Goal: Check status: Check status

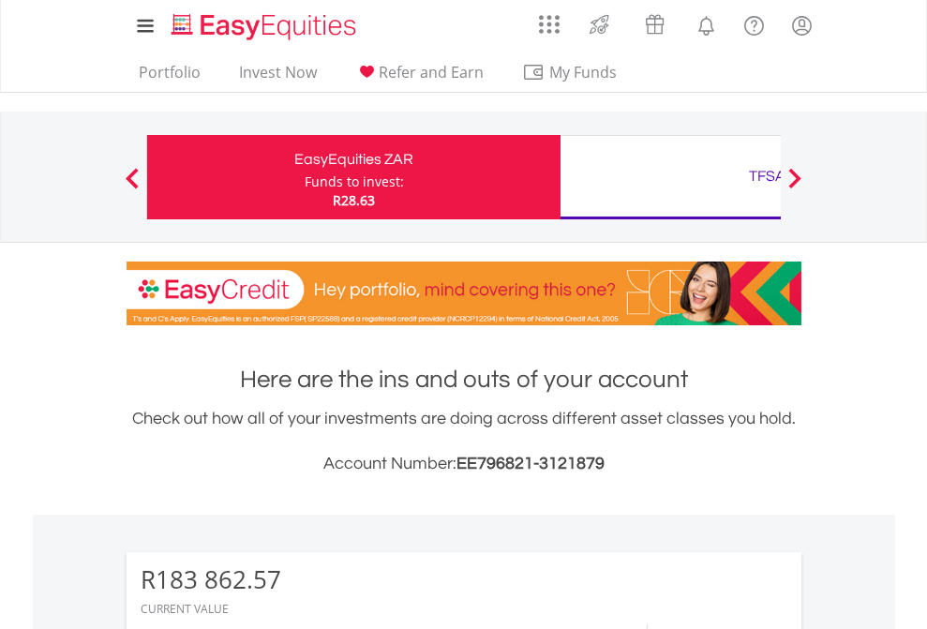
scroll to position [180, 294]
click at [305, 177] on div "Funds to invest:" at bounding box center [354, 182] width 99 height 19
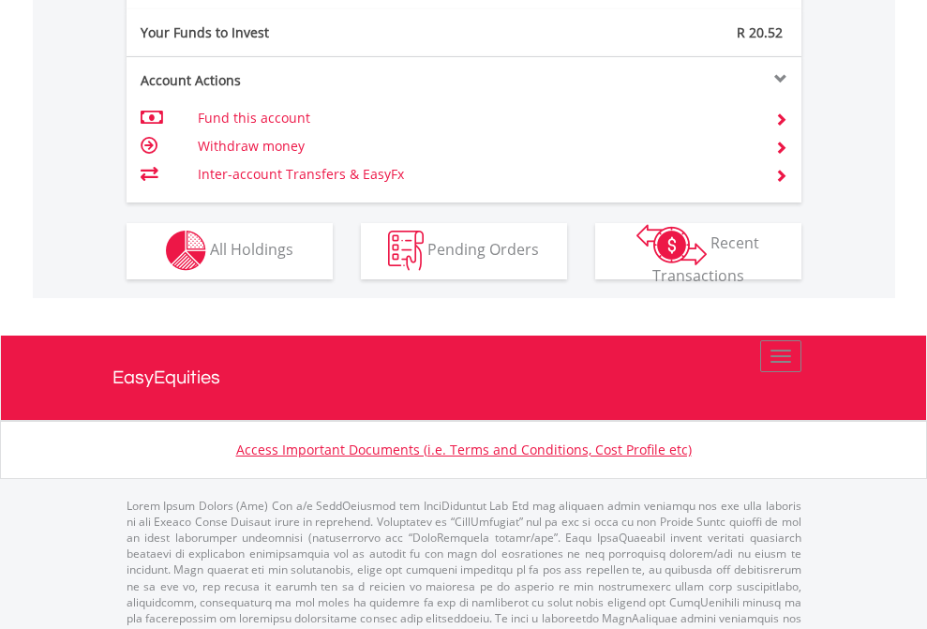
scroll to position [1835, 0]
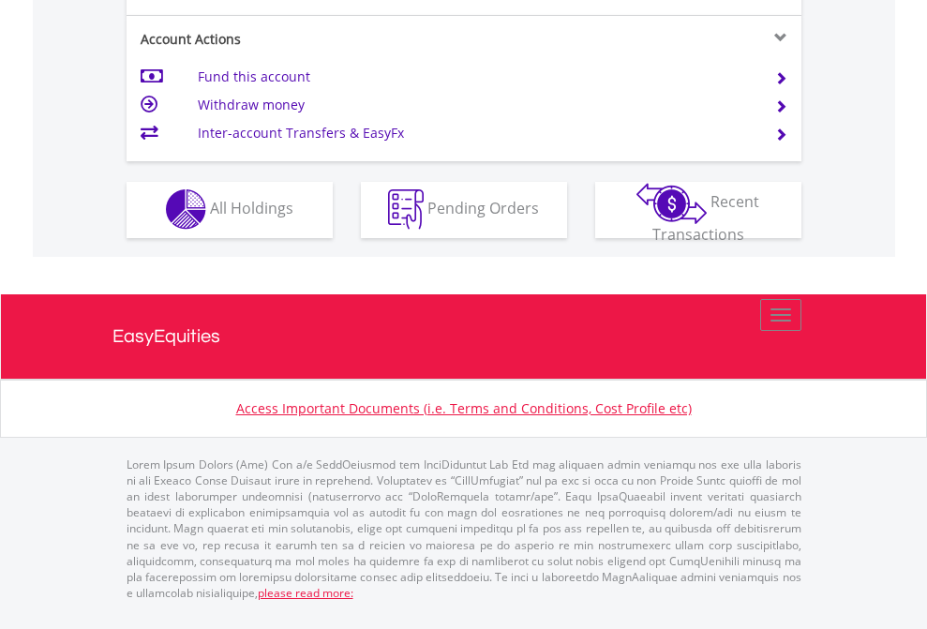
scroll to position [1599, 0]
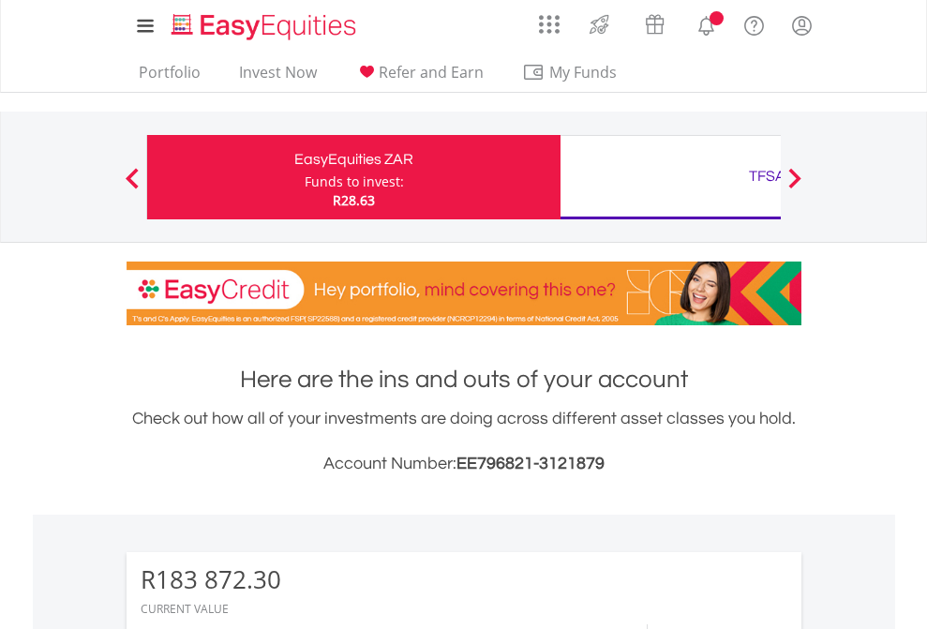
scroll to position [180, 294]
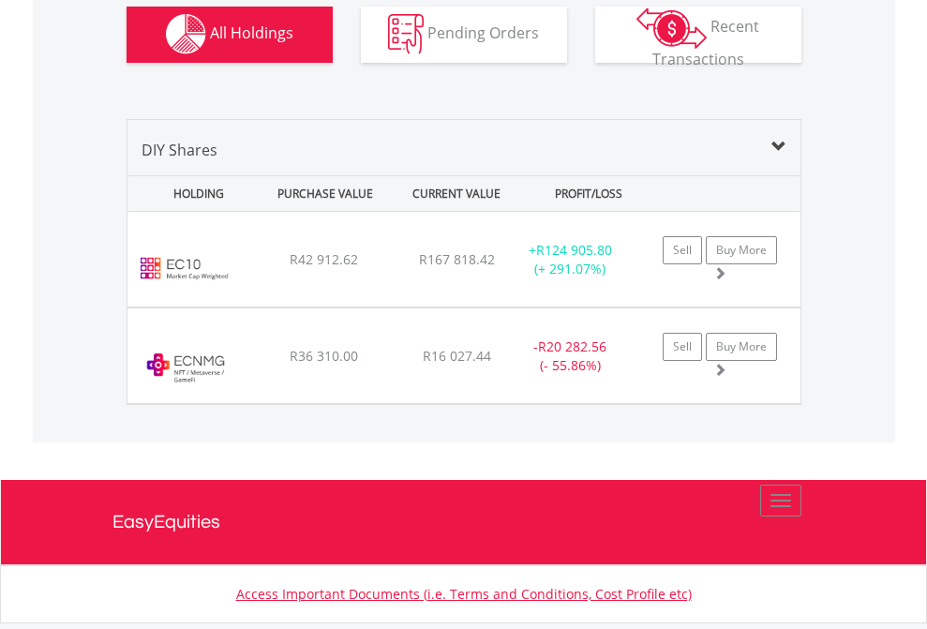
scroll to position [2160, 0]
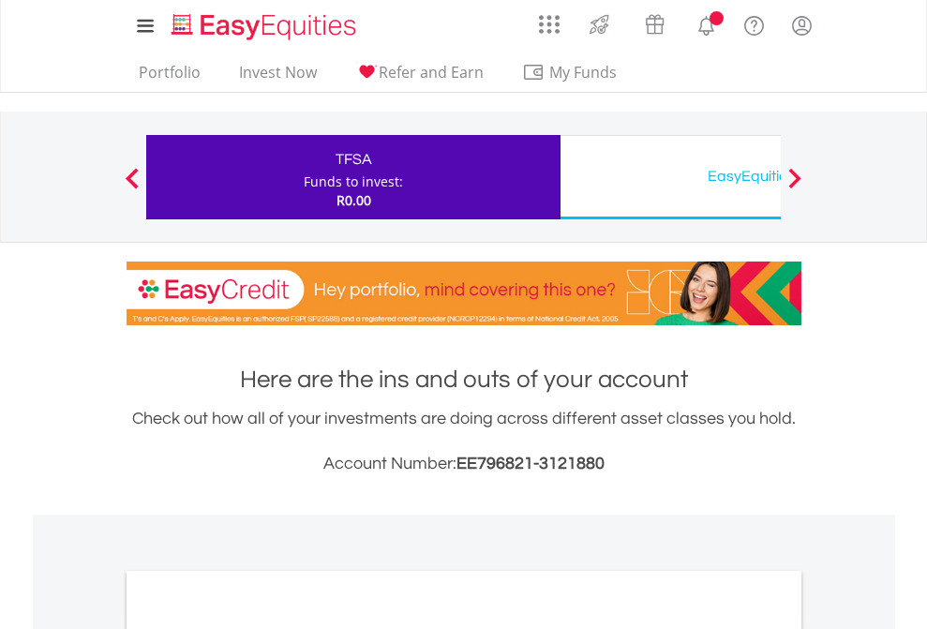
scroll to position [1127, 0]
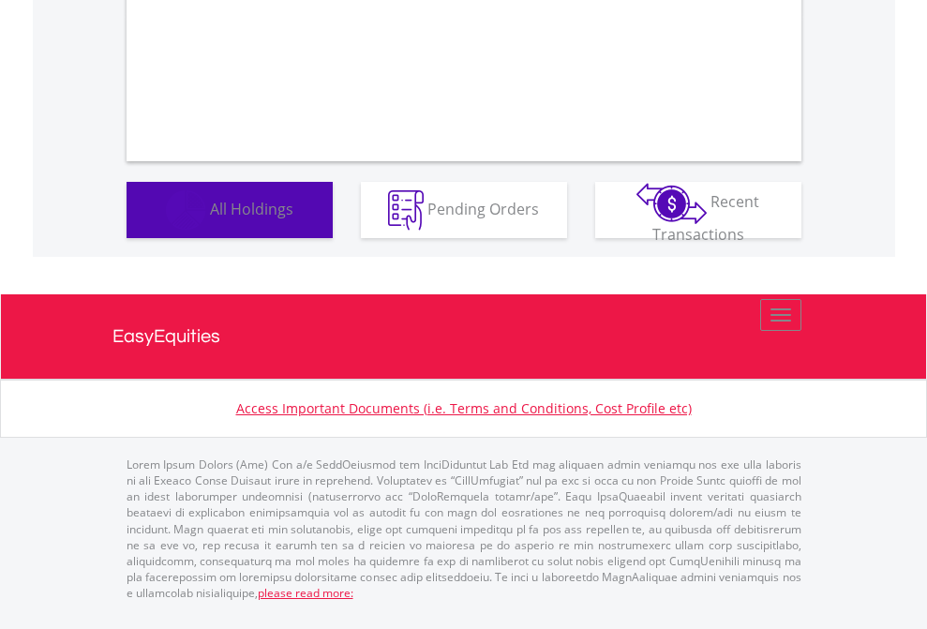
click at [210, 218] on span "All Holdings" at bounding box center [251, 208] width 83 height 21
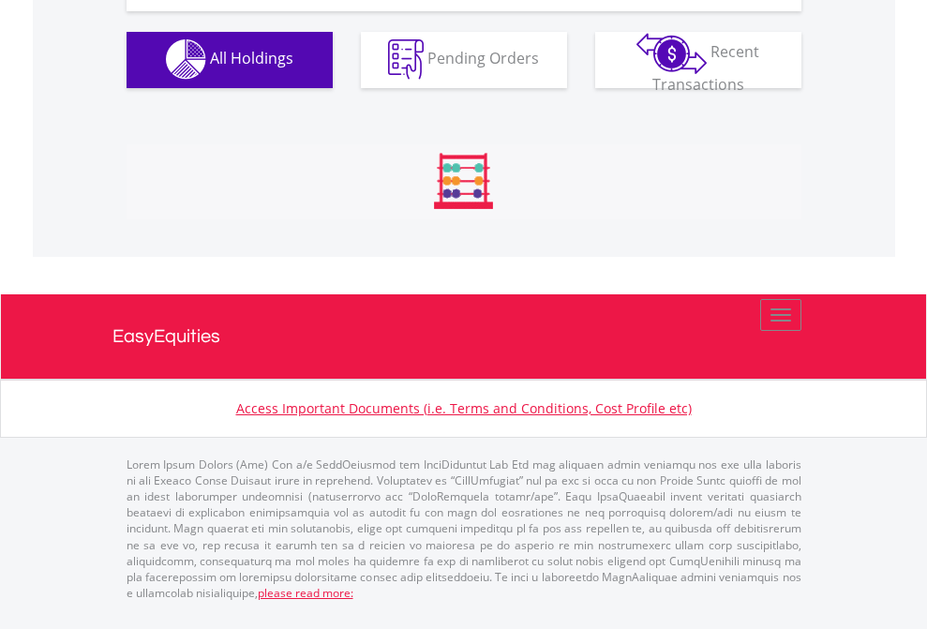
scroll to position [1857, 0]
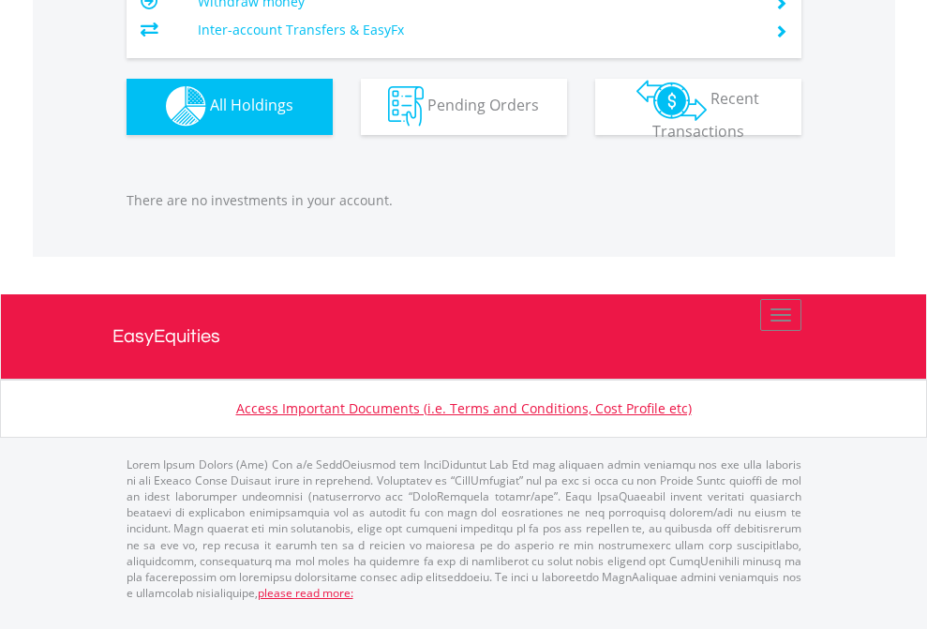
scroll to position [180, 294]
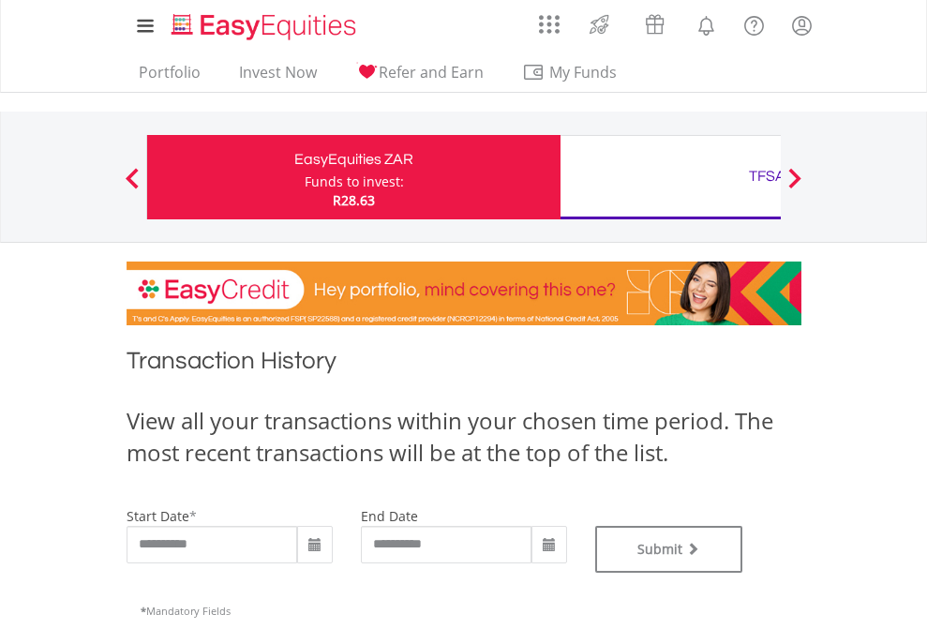
type input "**********"
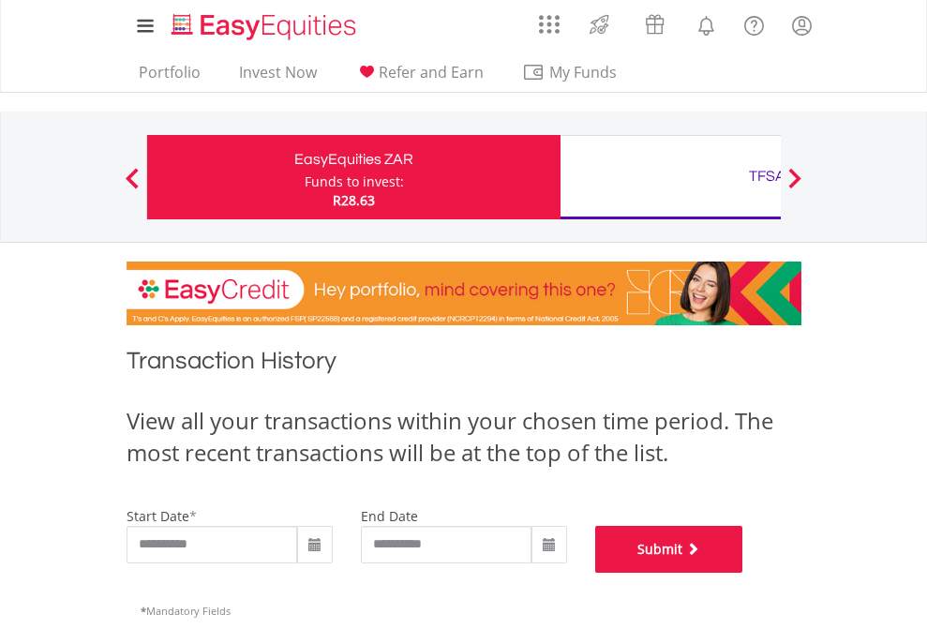
click at [744, 573] on button "Submit" at bounding box center [669, 549] width 148 height 47
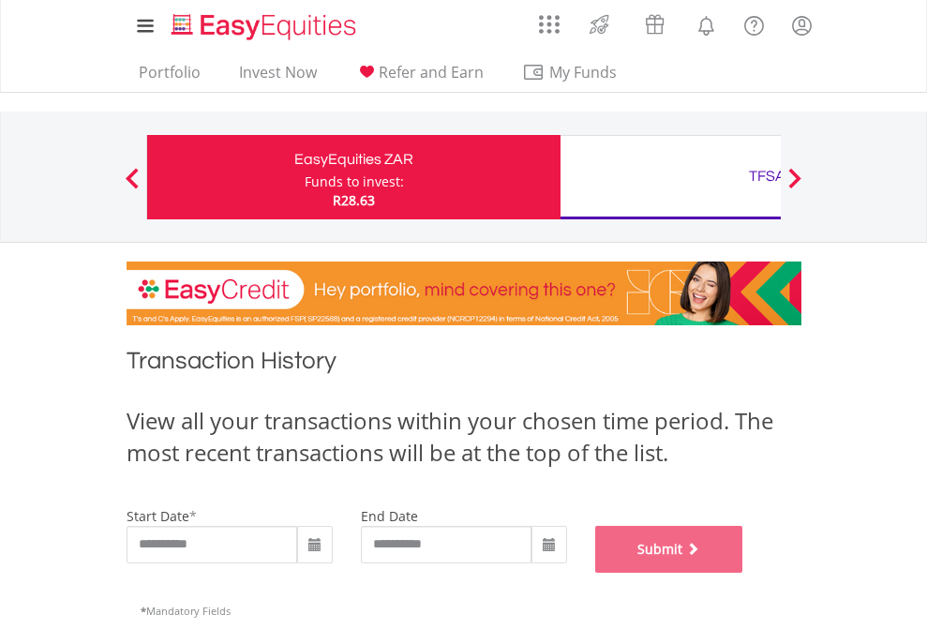
scroll to position [760, 0]
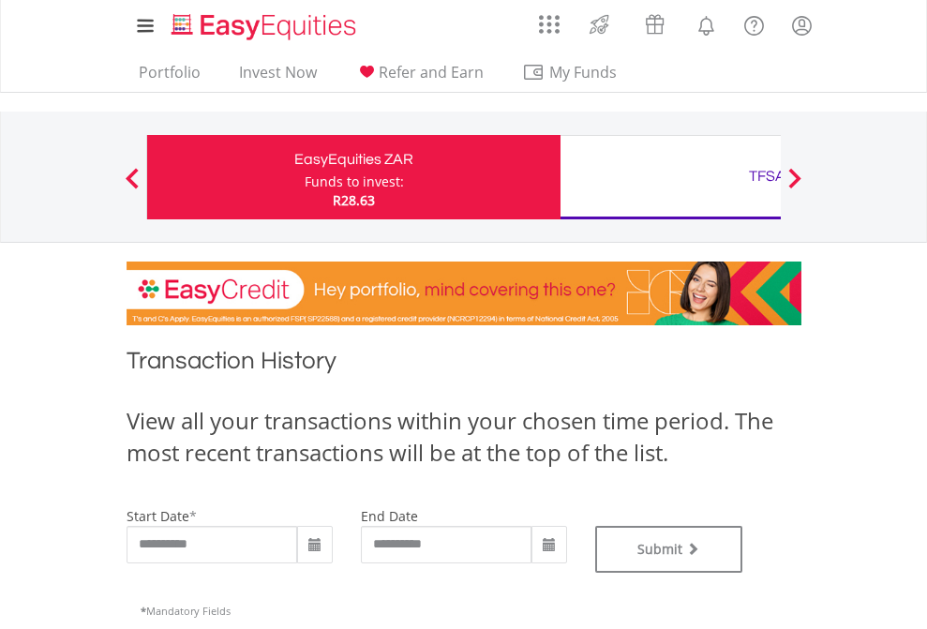
click at [670, 177] on div "TFSA" at bounding box center [767, 176] width 391 height 26
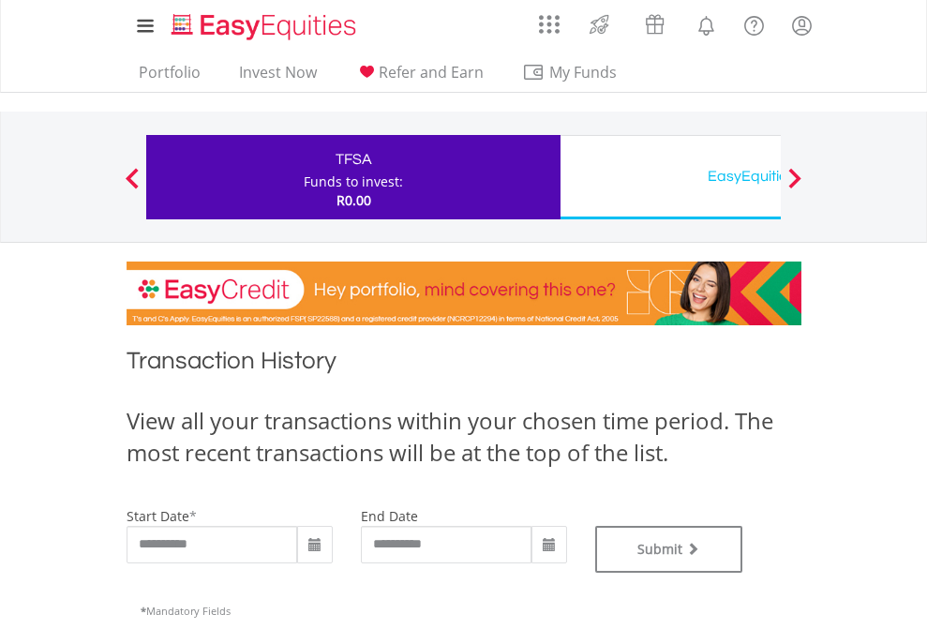
type input "**********"
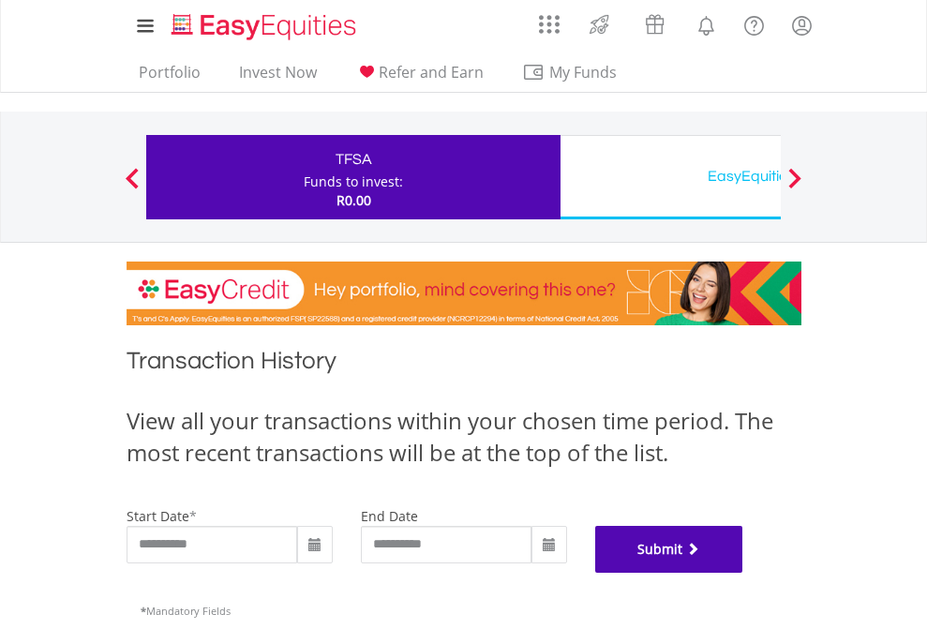
click at [744, 573] on button "Submit" at bounding box center [669, 549] width 148 height 47
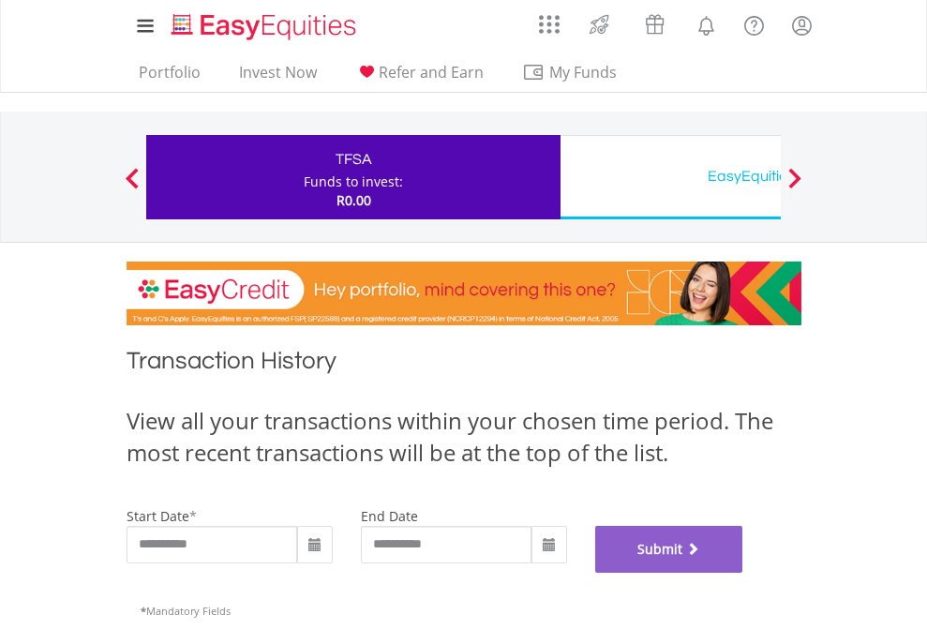
scroll to position [760, 0]
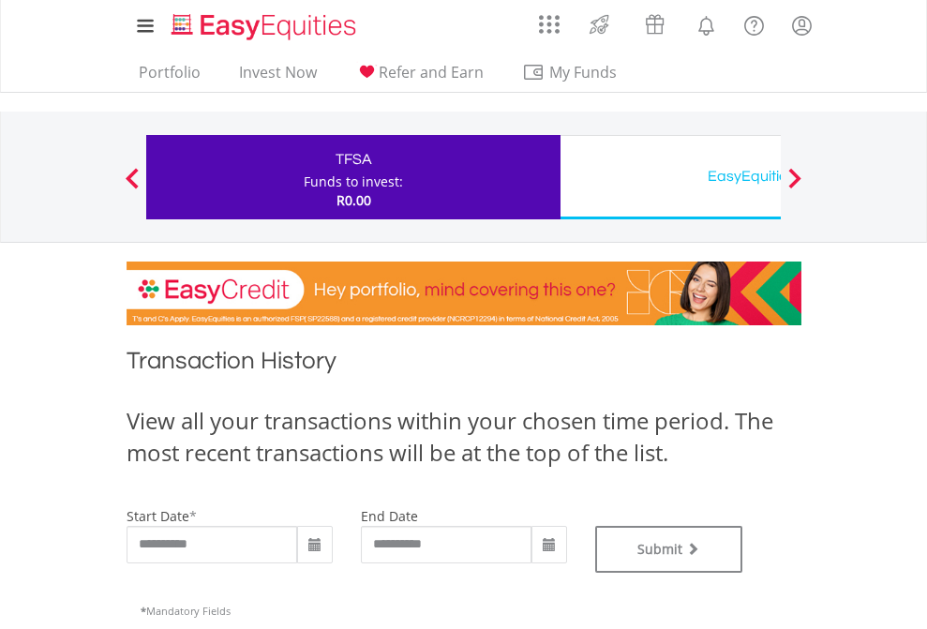
click at [670, 177] on div "EasyEquities USD" at bounding box center [767, 176] width 391 height 26
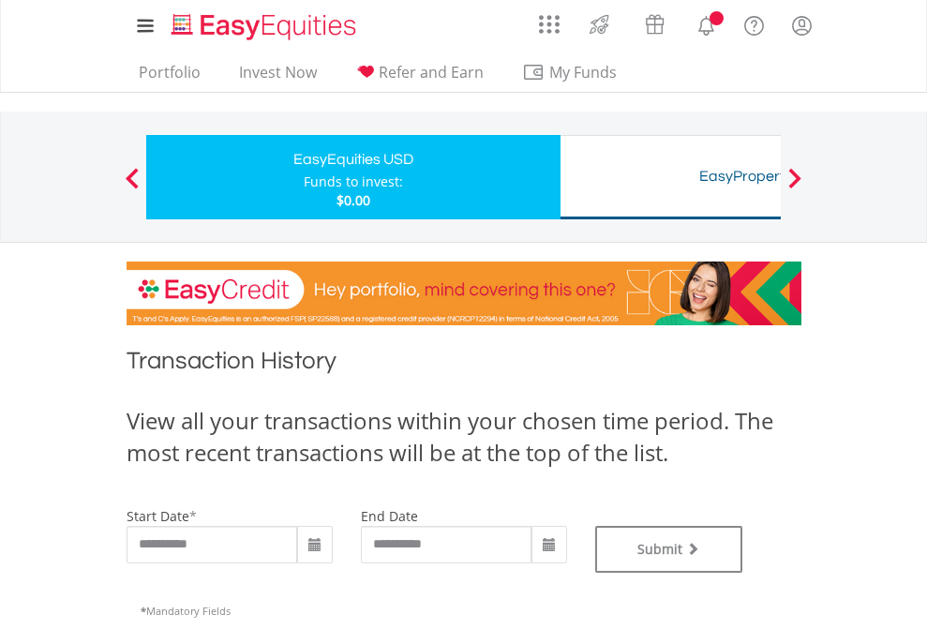
type input "**********"
